Goal: Information Seeking & Learning: Learn about a topic

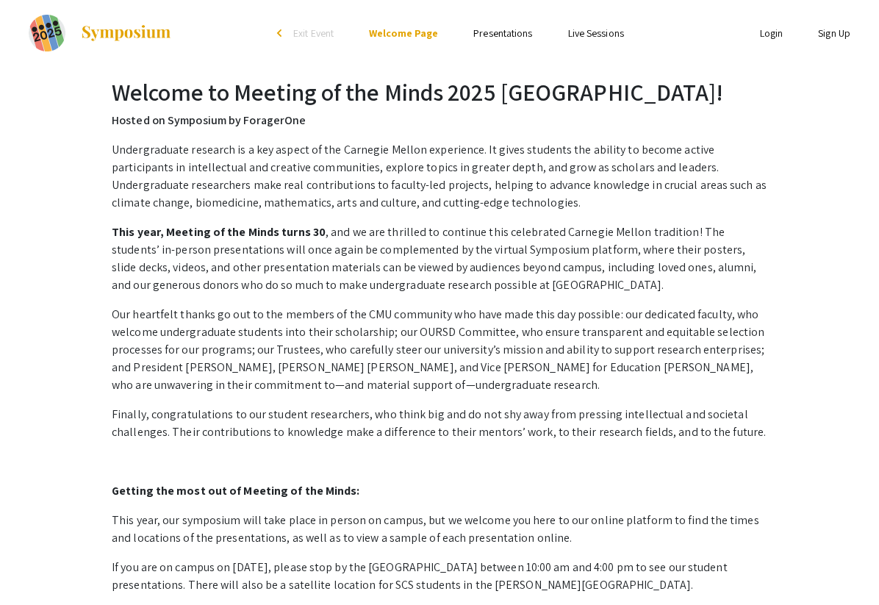
click at [493, 37] on link "Presentations" at bounding box center [502, 32] width 59 height 13
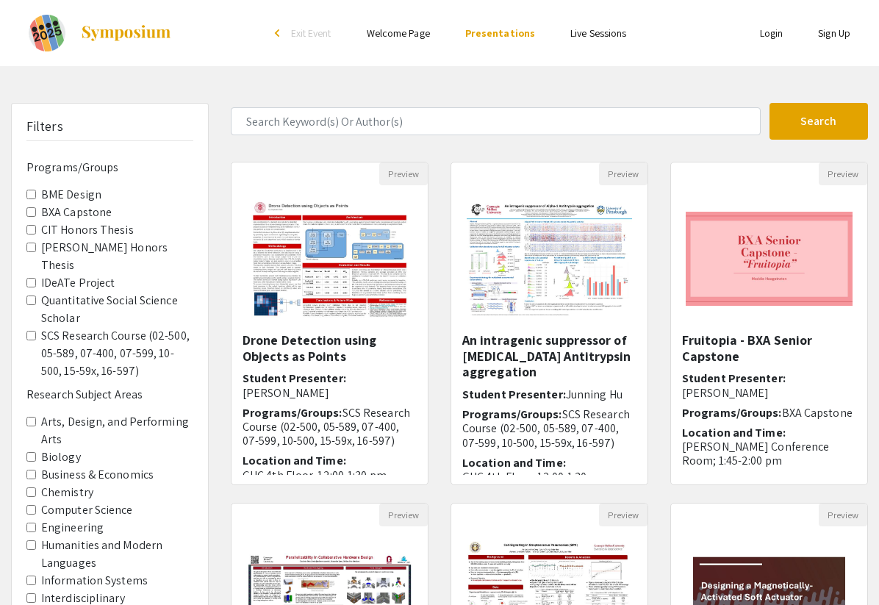
click at [91, 213] on label "BXA Capstone" at bounding box center [76, 212] width 71 height 18
click at [36, 213] on Capstone "BXA Capstone" at bounding box center [31, 212] width 10 height 10
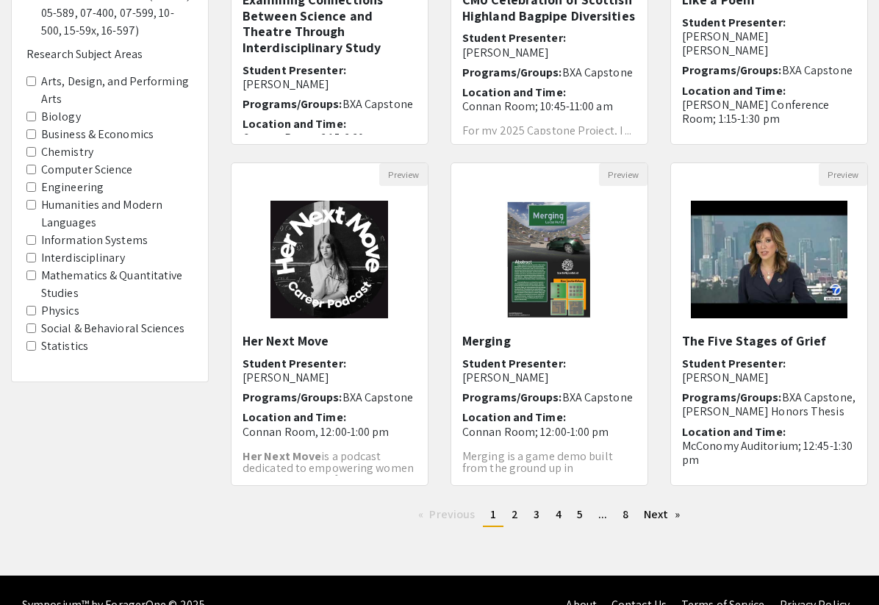
scroll to position [370, 0]
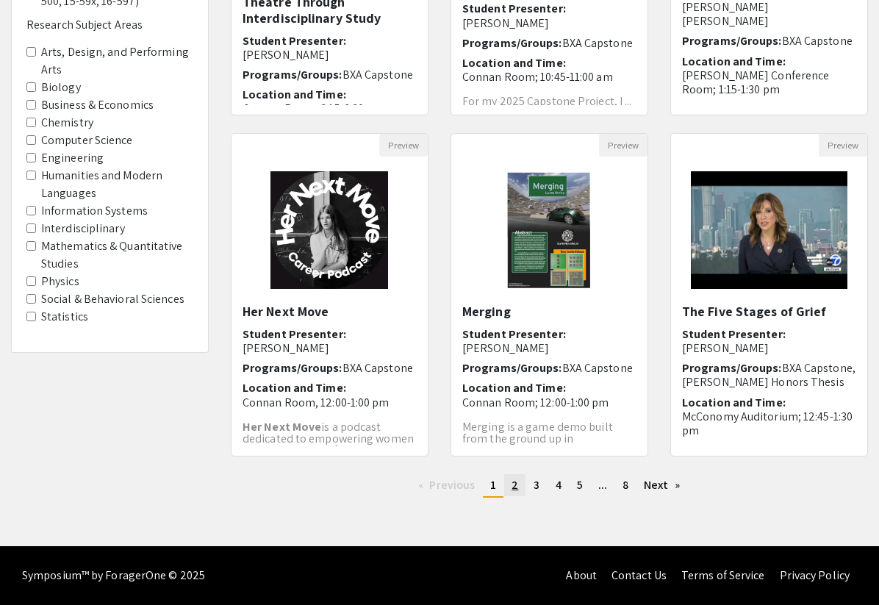
click at [511, 489] on span "2" at bounding box center [514, 484] width 7 height 15
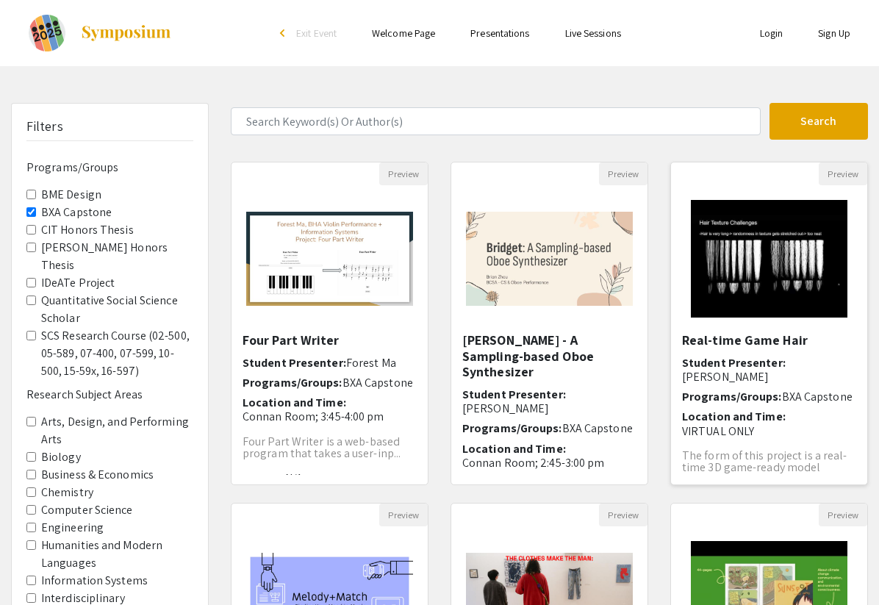
click at [743, 270] on img "Open Presentation <p>Real-time Game Hair </p>" at bounding box center [769, 258] width 186 height 147
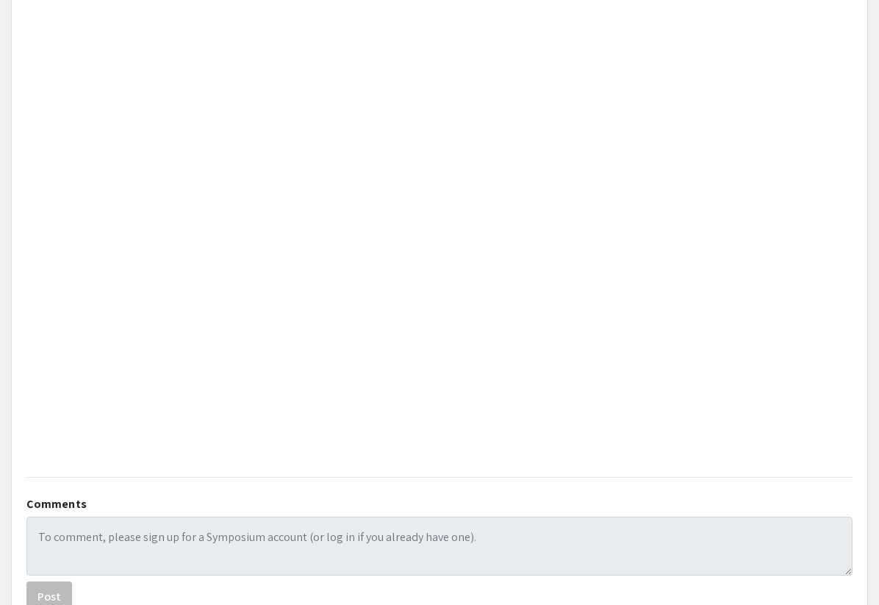
scroll to position [635, 0]
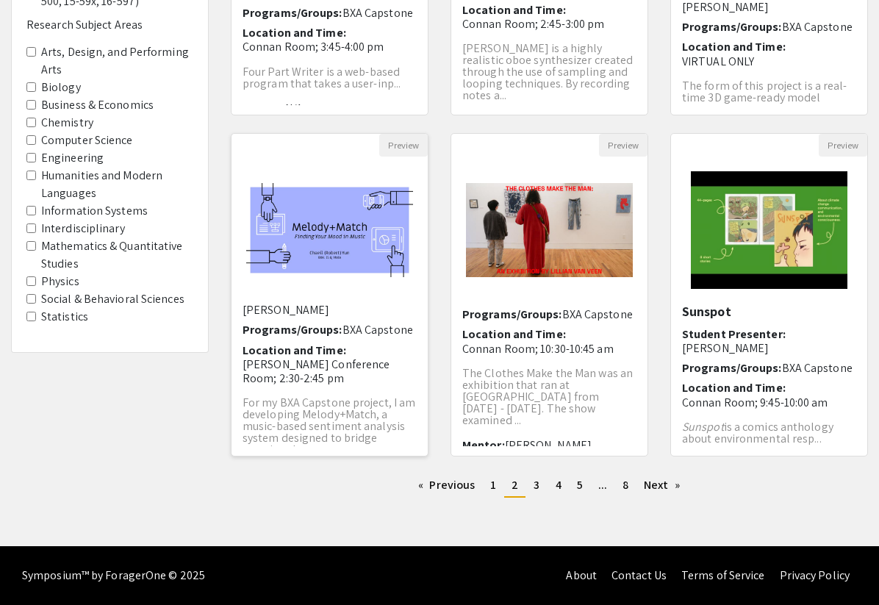
scroll to position [97, 0]
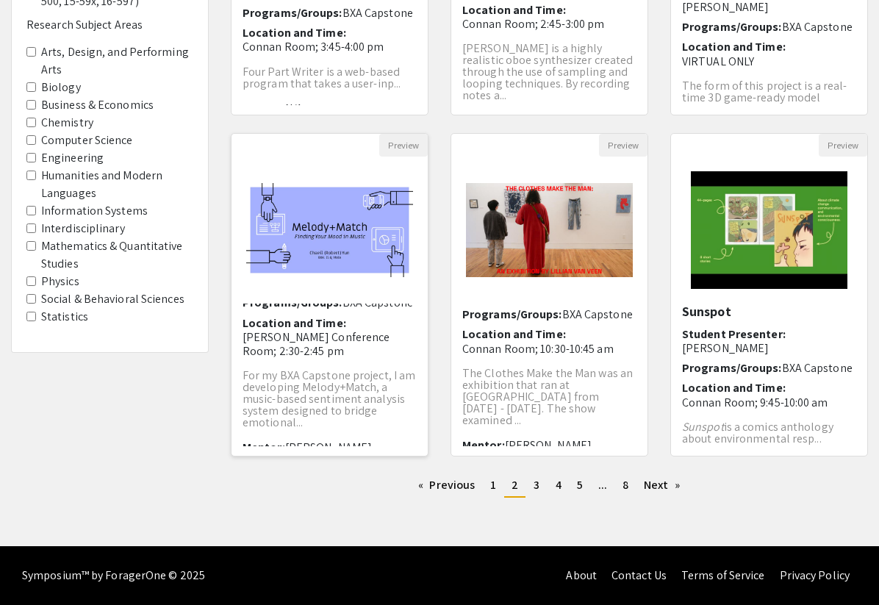
click at [338, 381] on p "For my BXA Capstone project, I am developing Melody+Match, a music-based sentim…" at bounding box center [329, 399] width 174 height 59
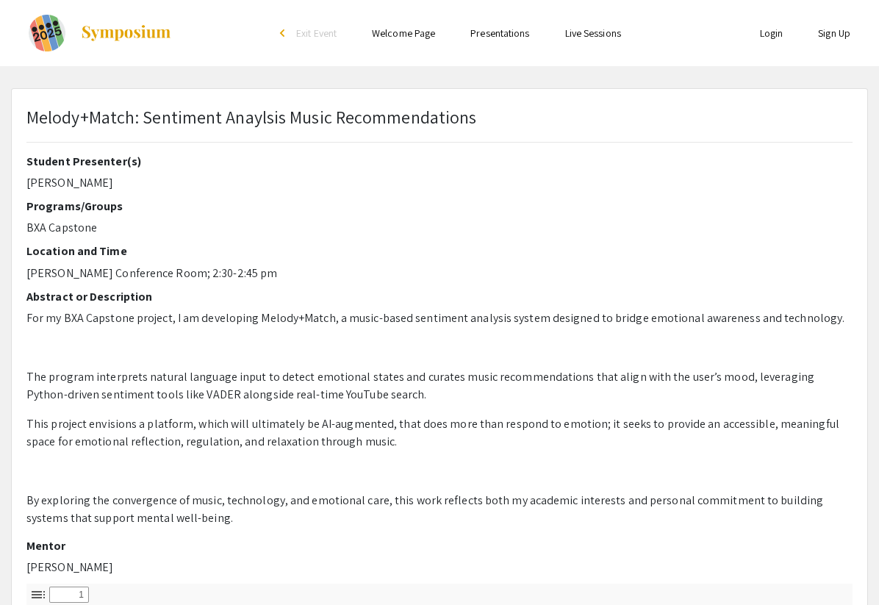
select select "custom"
type input "0"
select select "custom"
type input "1"
select select "auto"
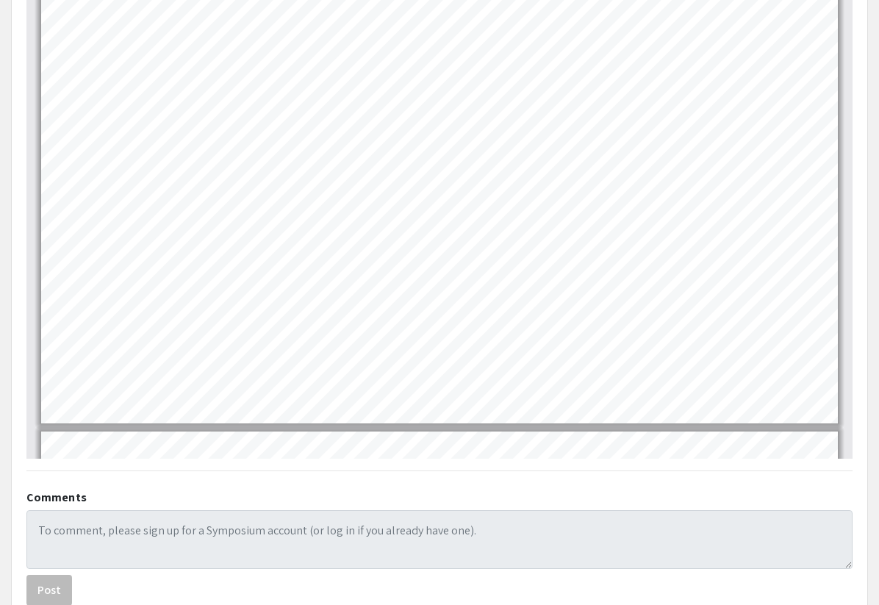
scroll to position [736, 0]
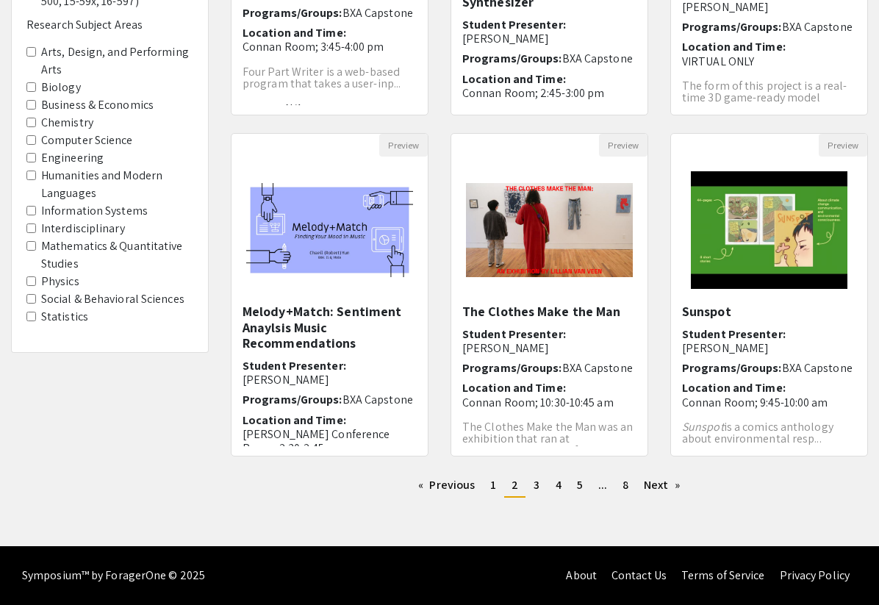
scroll to position [370, 0]
click at [533, 480] on span "3" at bounding box center [536, 484] width 6 height 15
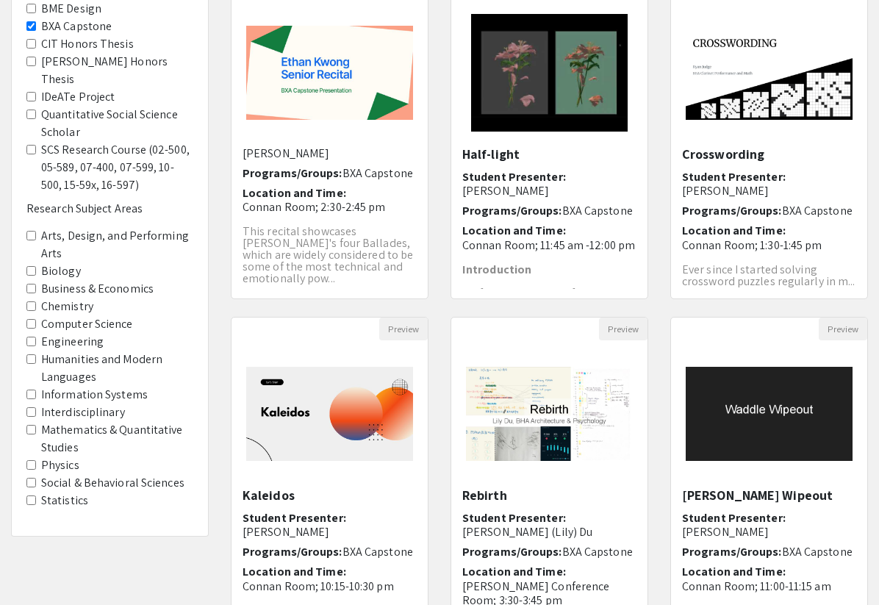
scroll to position [370, 0]
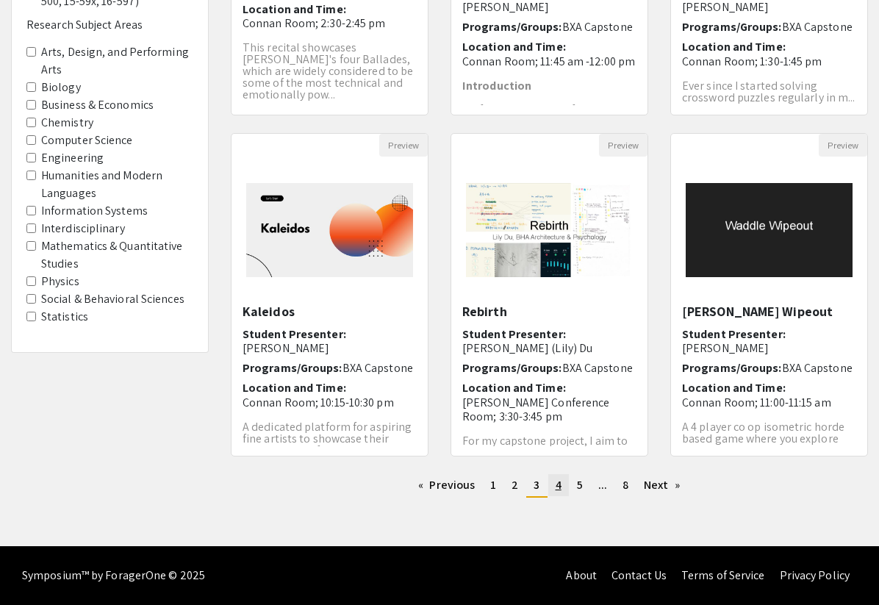
click at [550, 485] on link "page 4" at bounding box center [558, 485] width 21 height 22
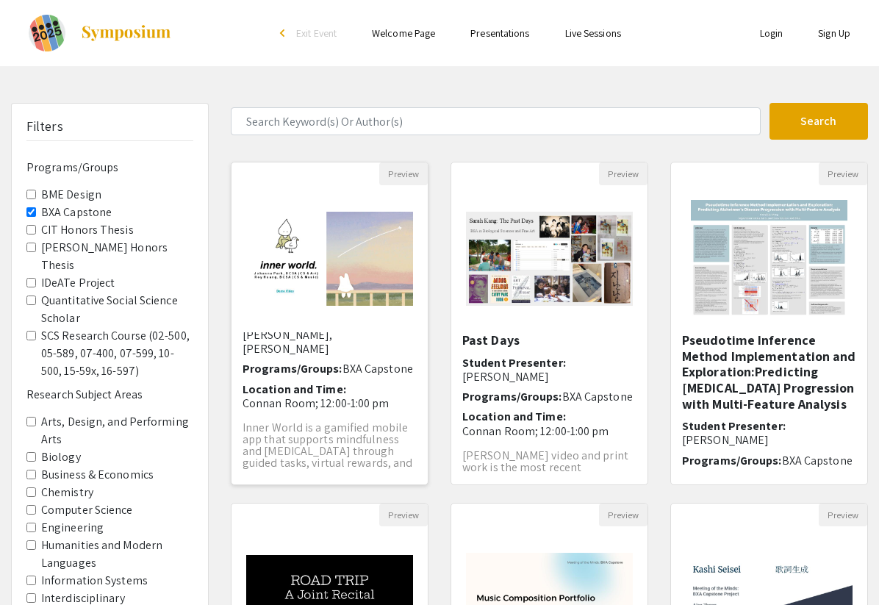
scroll to position [54, 0]
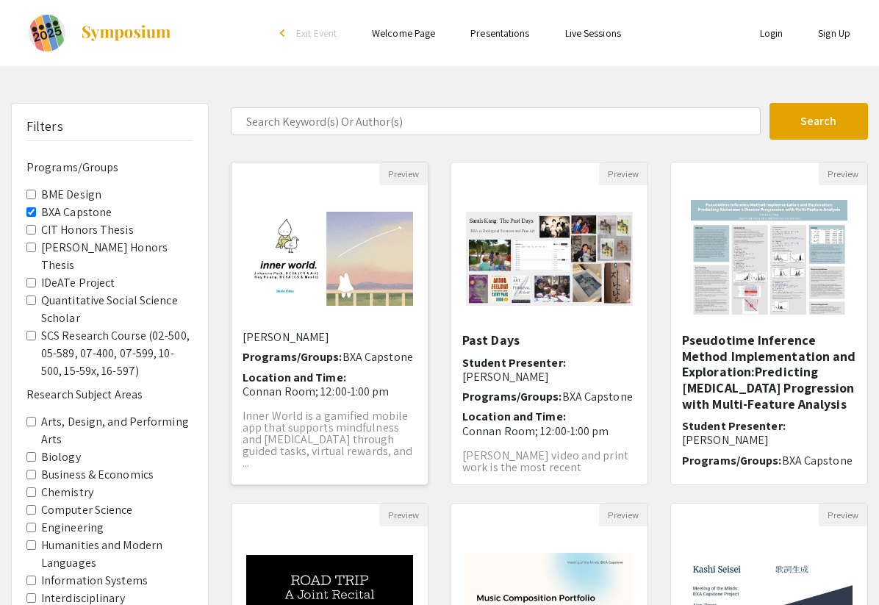
click at [366, 370] on h6 "Location and Time: [GEOGRAPHIC_DATA]; 12:00-1:00 pm" at bounding box center [329, 384] width 174 height 28
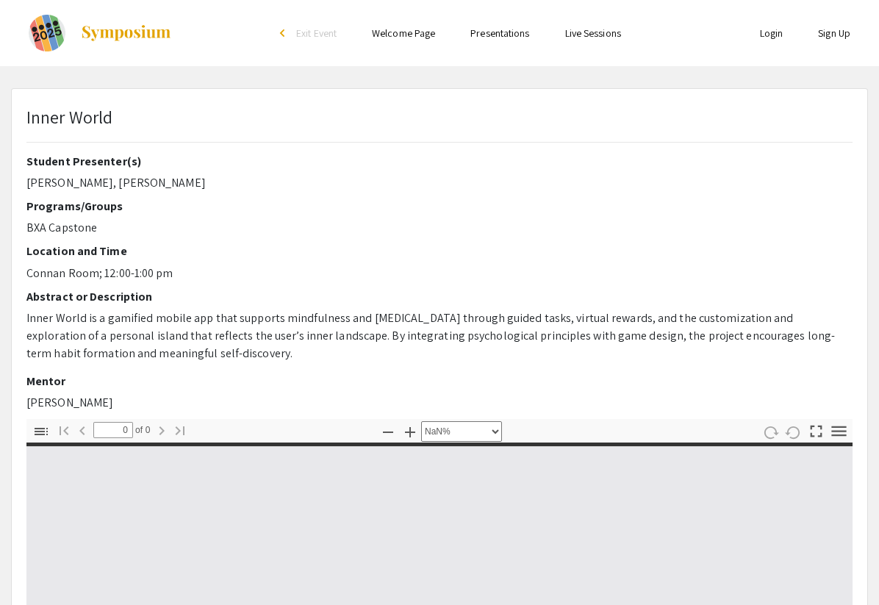
select select "auto"
type input "1"
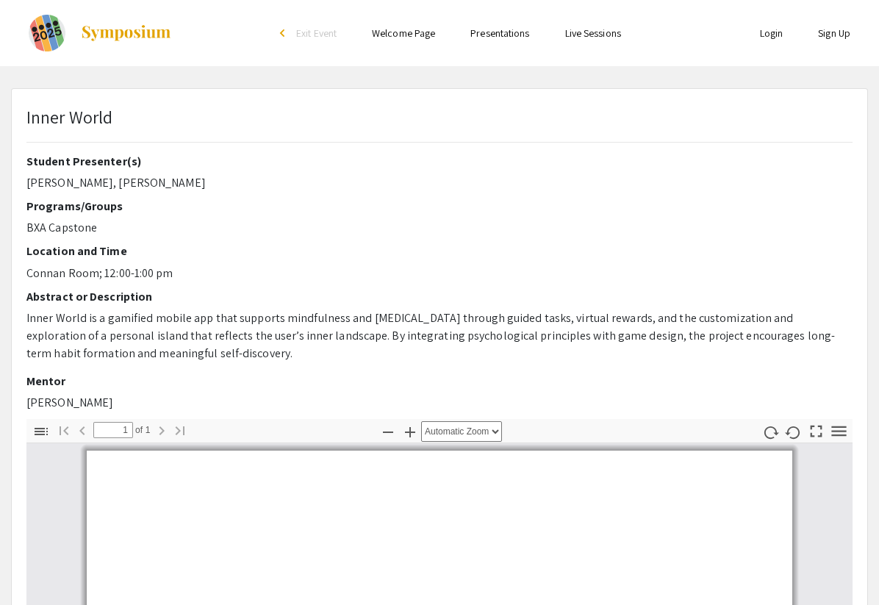
select select "auto"
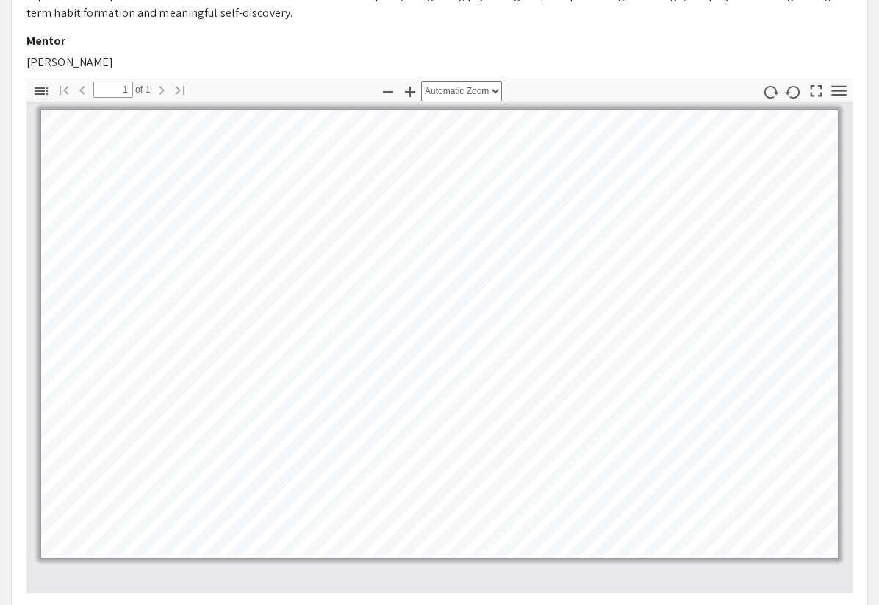
scroll to position [339, 0]
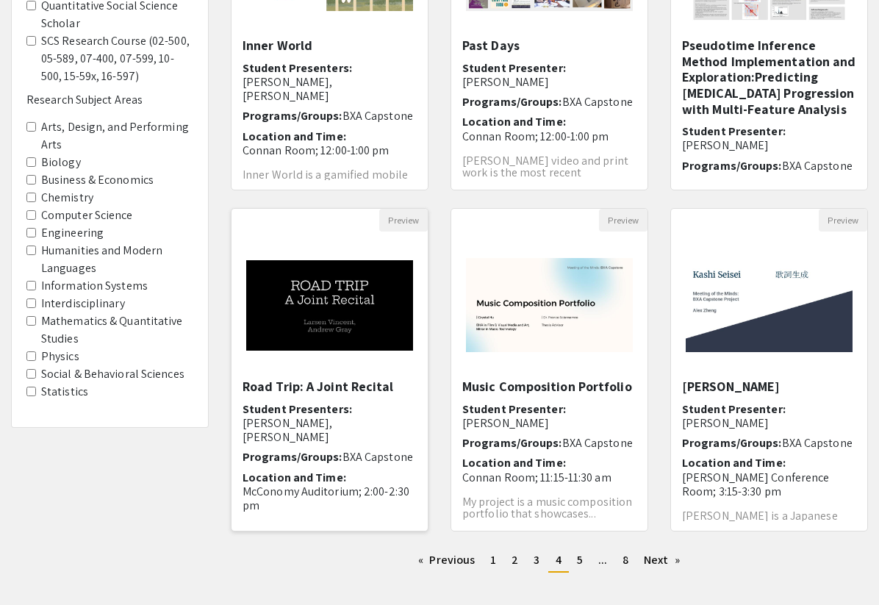
scroll to position [44, 0]
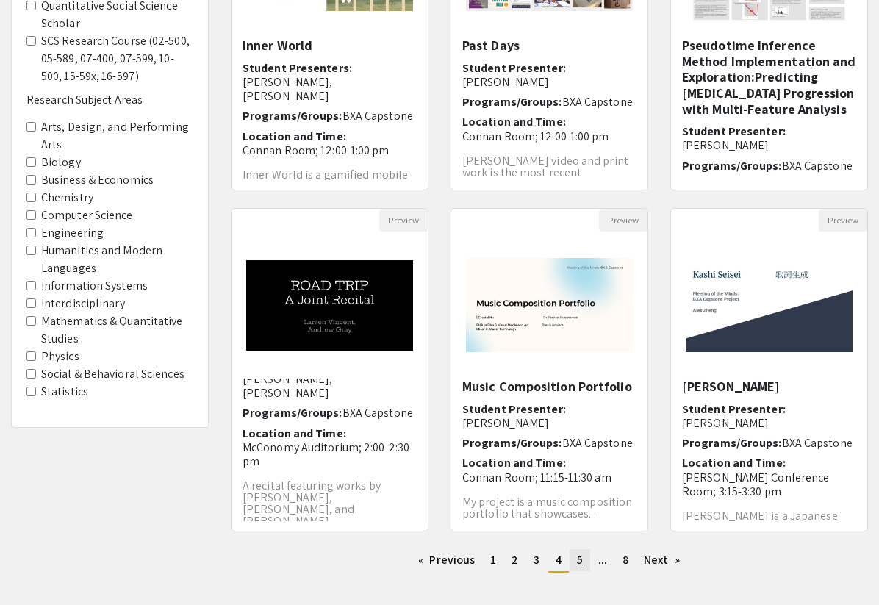
click at [583, 567] on link "page 5" at bounding box center [579, 560] width 21 height 22
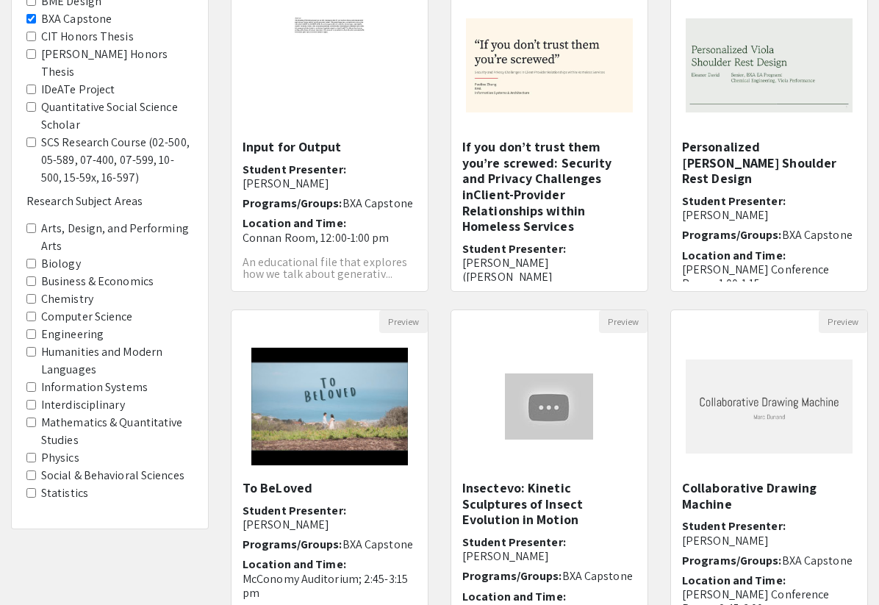
scroll to position [370, 0]
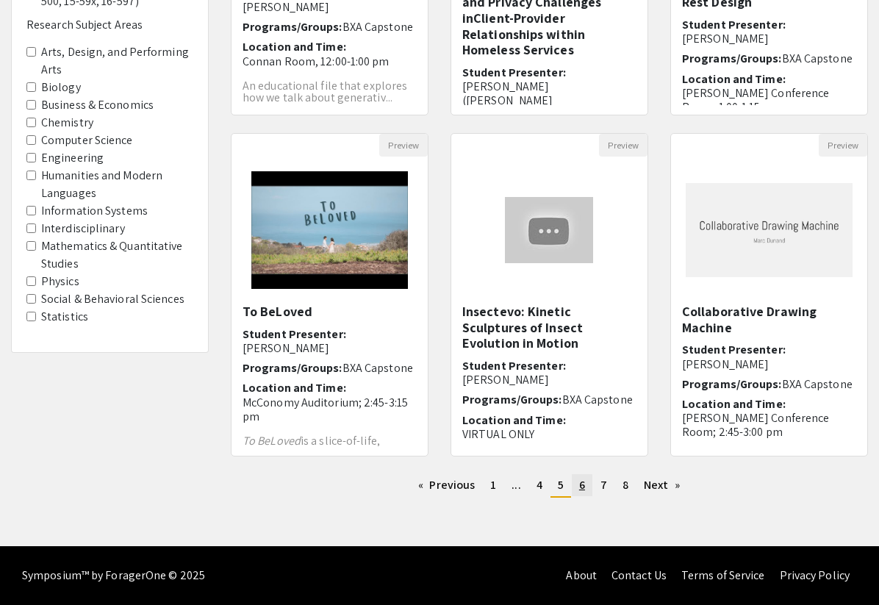
click at [576, 480] on link "page 6" at bounding box center [582, 485] width 21 height 22
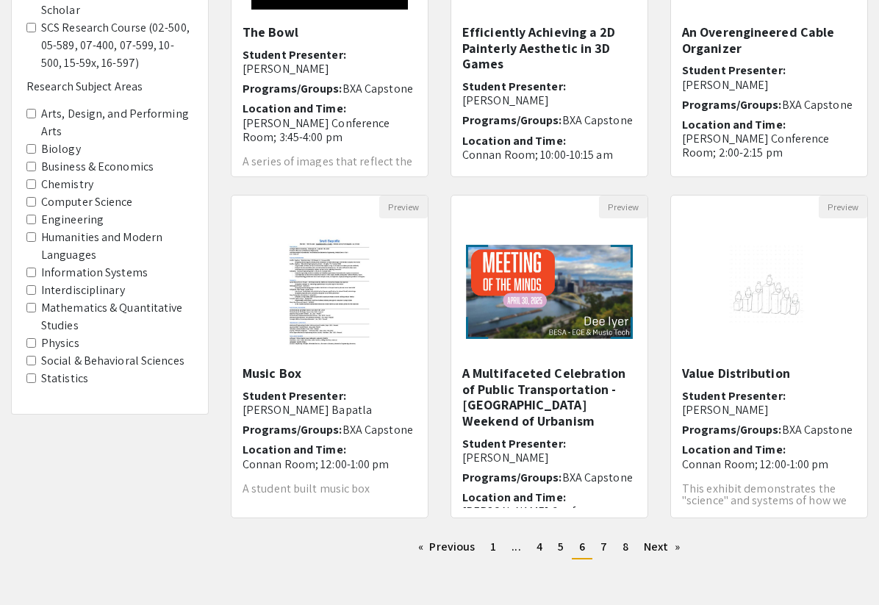
scroll to position [309, 0]
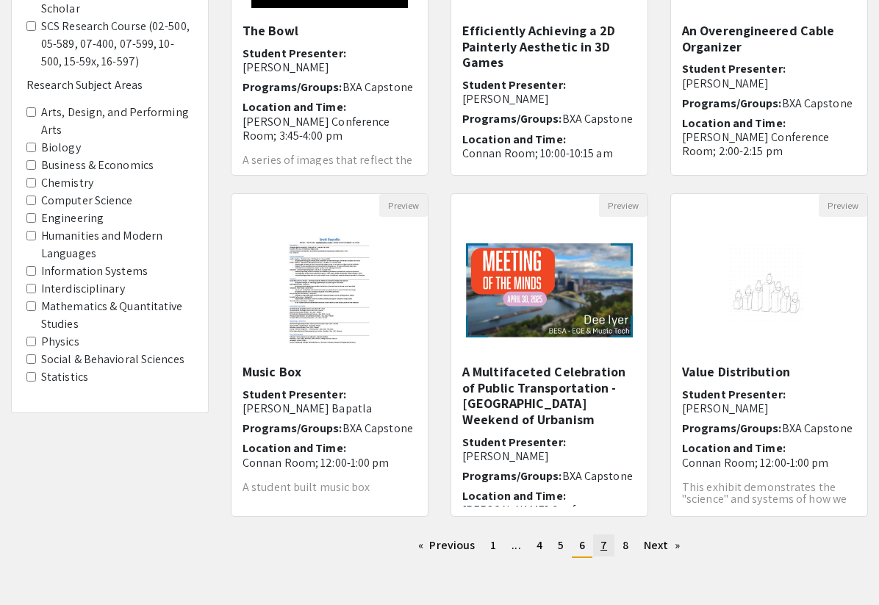
click at [604, 550] on span "7" at bounding box center [603, 544] width 7 height 15
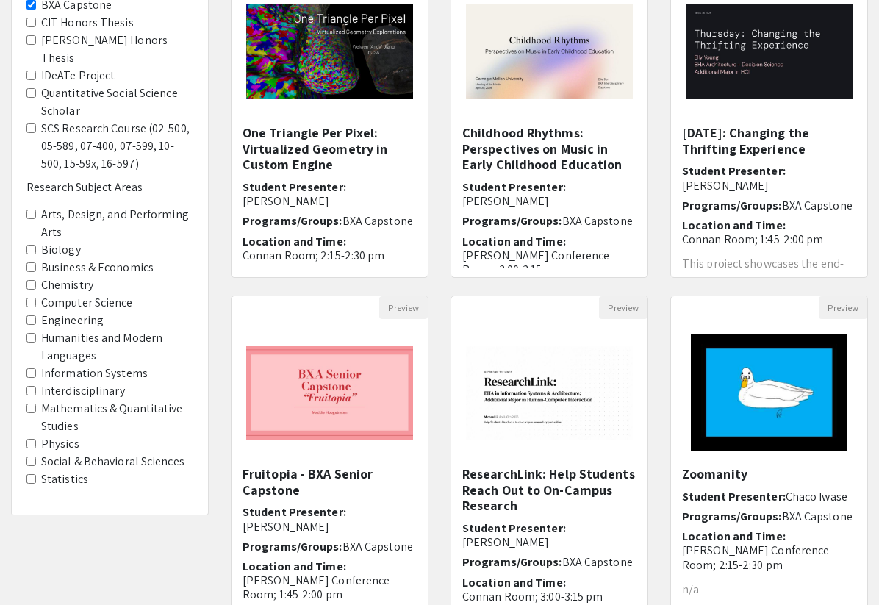
scroll to position [370, 0]
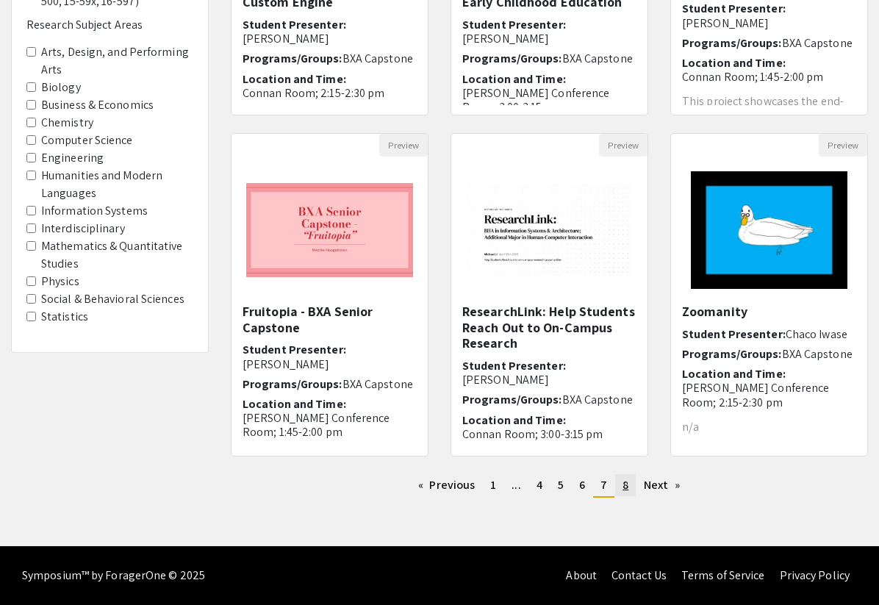
click at [627, 483] on span "8" at bounding box center [625, 484] width 6 height 15
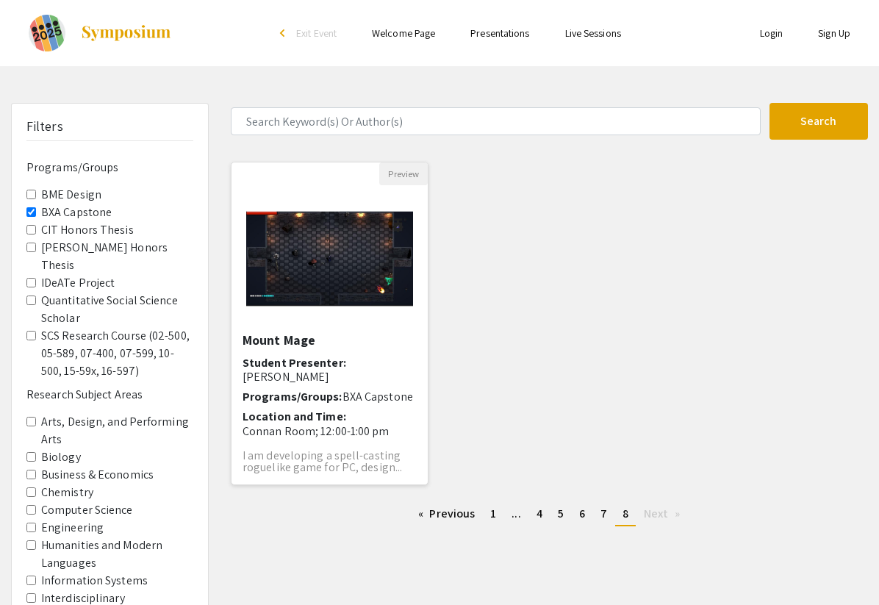
click at [339, 452] on span "I am developing a spell-casting roguelike game for PC, design..." at bounding box center [321, 460] width 159 height 27
select select "custom"
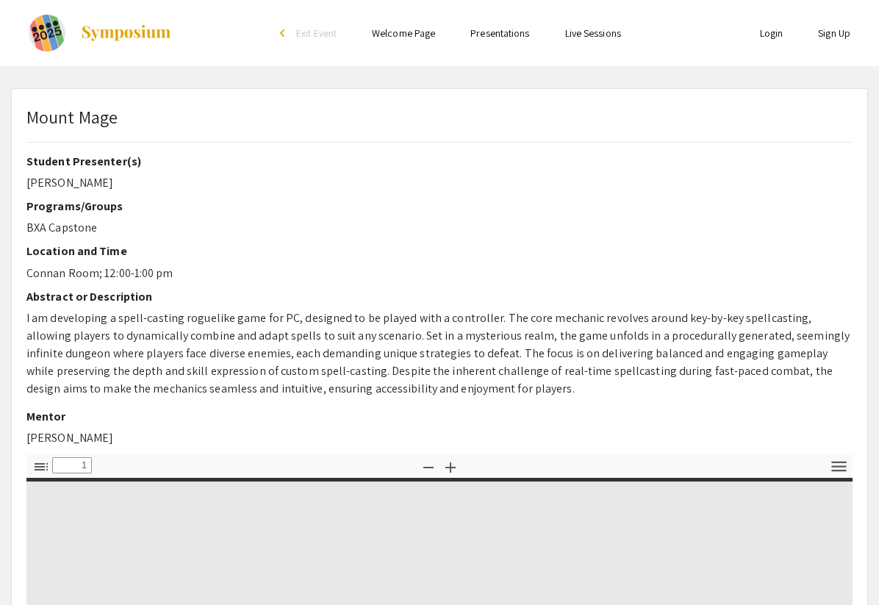
type input "0"
select select "custom"
type input "1"
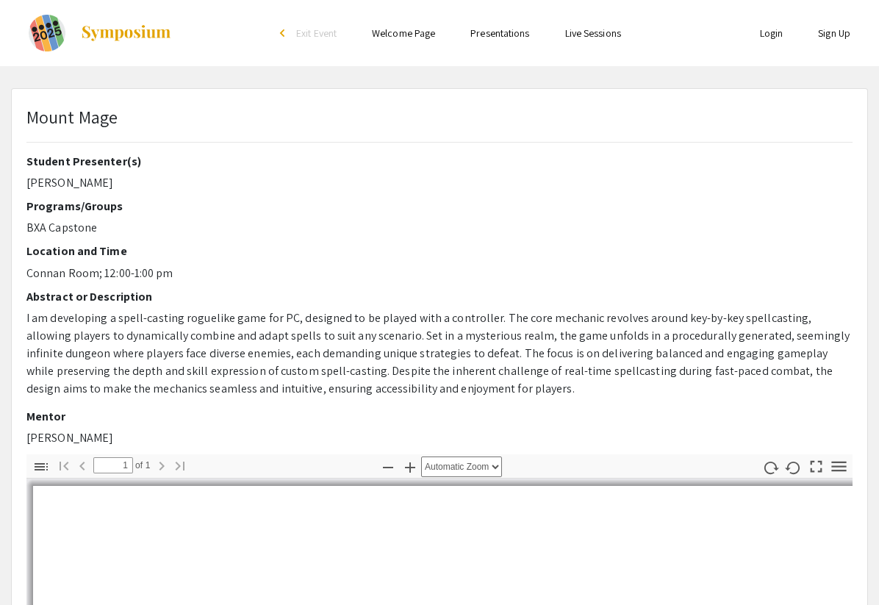
select select "auto"
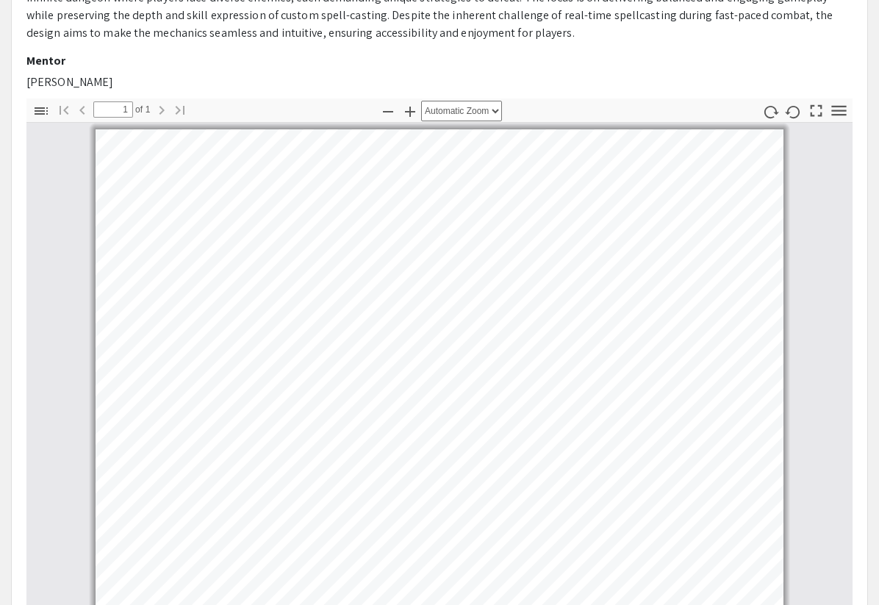
scroll to position [357, 0]
